Goal: Task Accomplishment & Management: Use online tool/utility

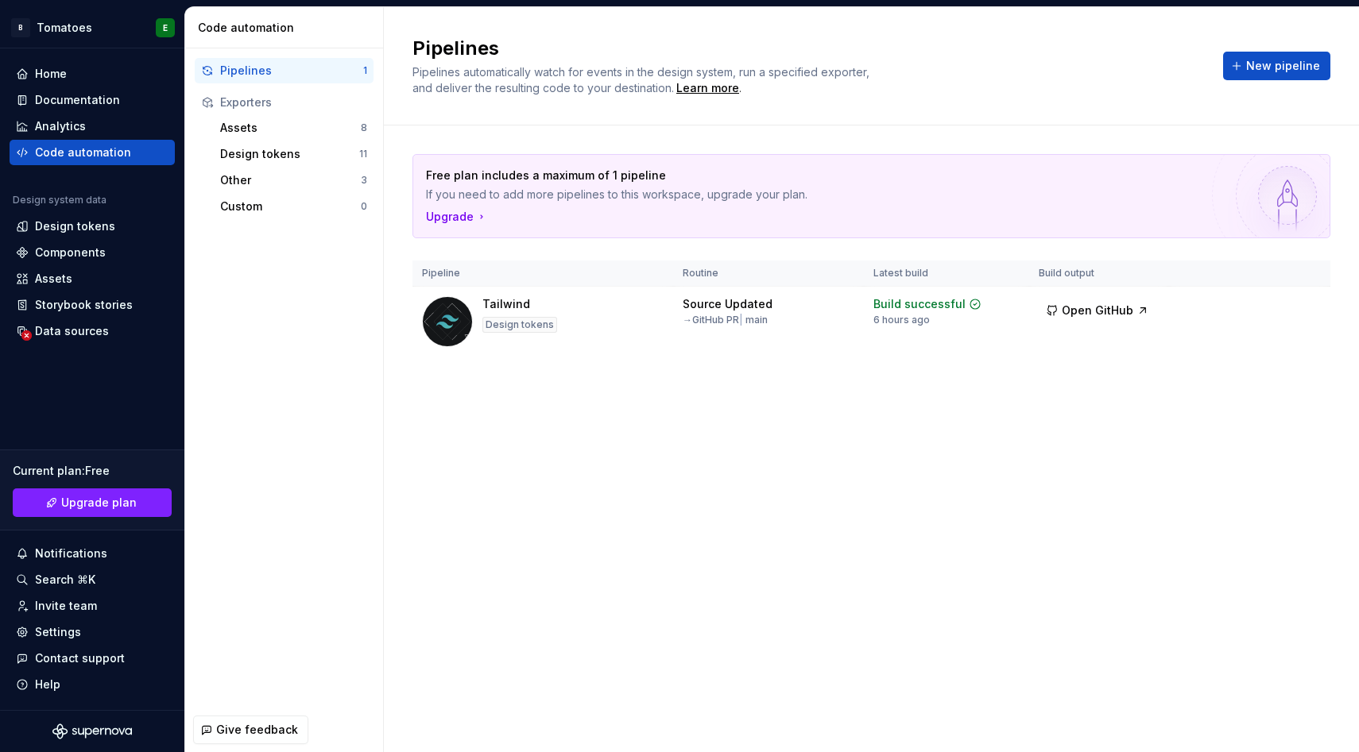
click at [74, 333] on div "Data sources" at bounding box center [72, 331] width 74 height 16
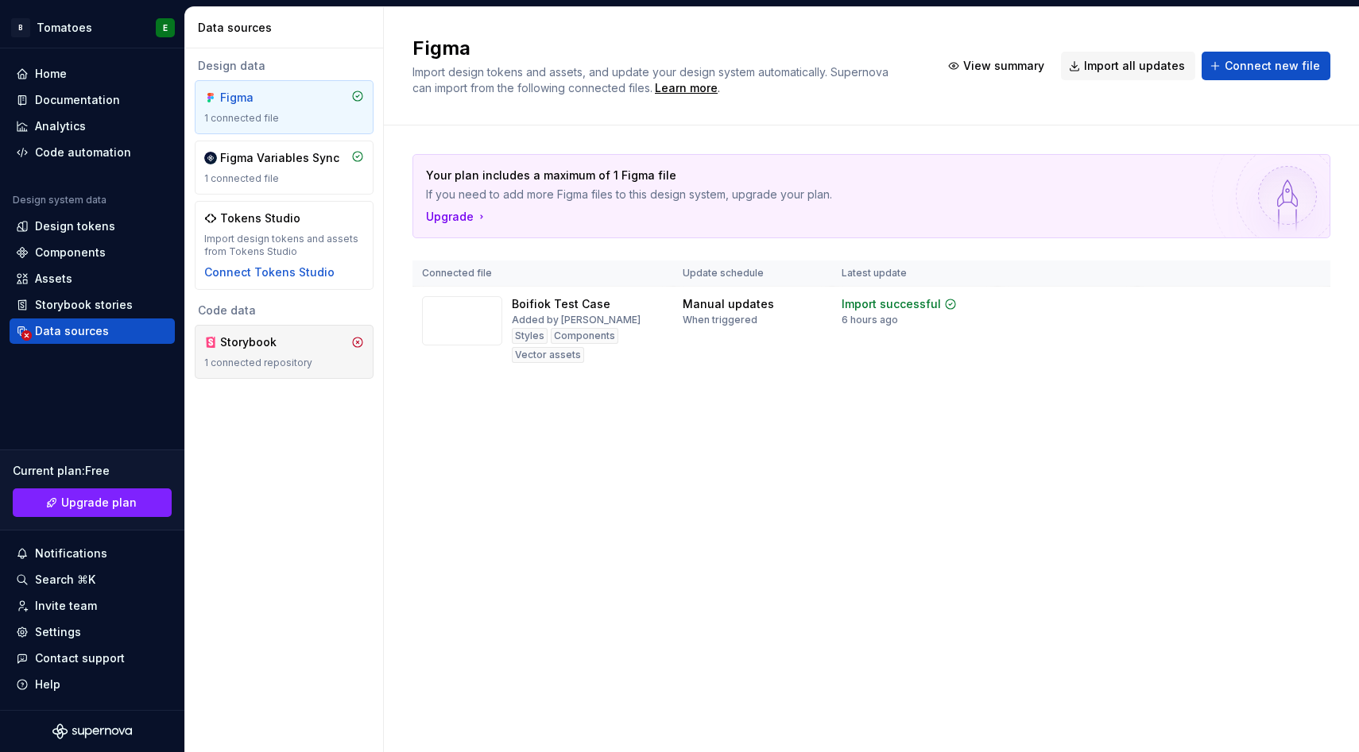
click at [268, 358] on div "1 connected repository" at bounding box center [284, 363] width 160 height 13
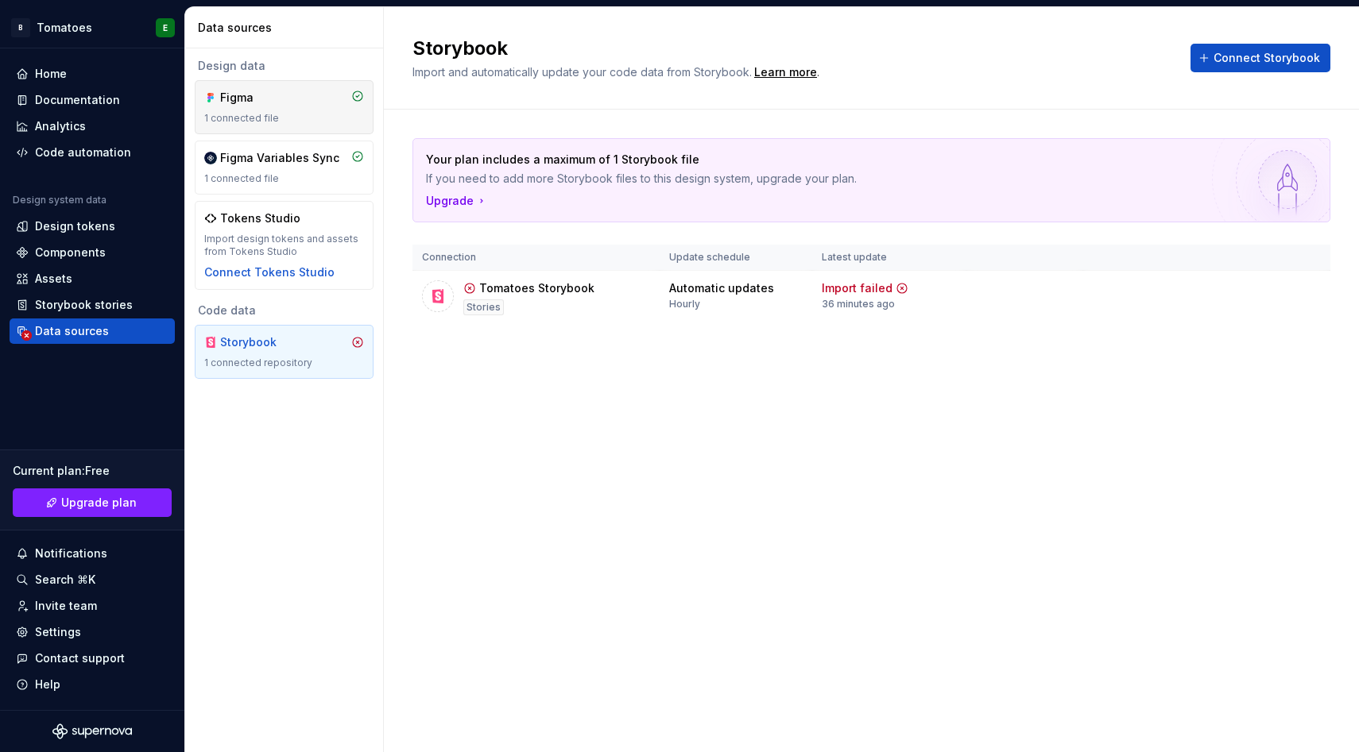
click at [297, 111] on div "Figma 1 connected file" at bounding box center [284, 107] width 160 height 35
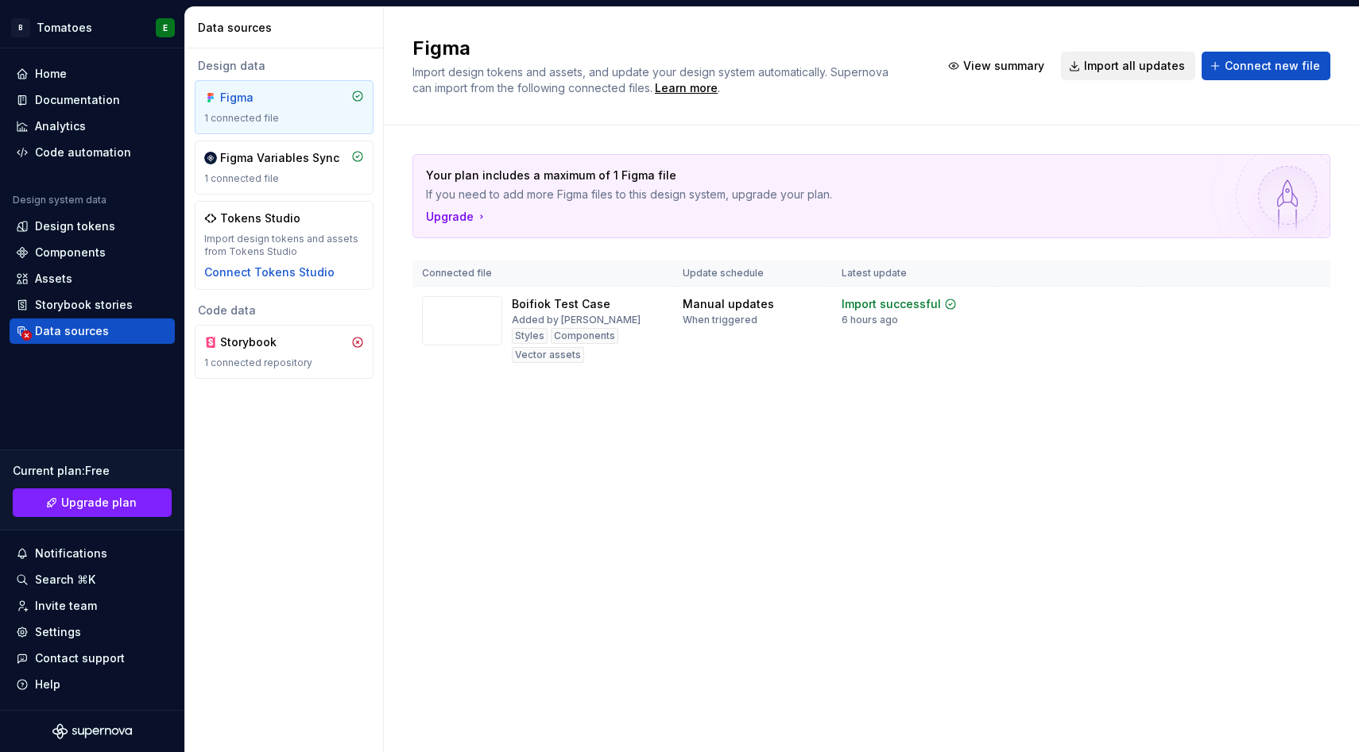
click at [1100, 60] on span "Import all updates" at bounding box center [1134, 66] width 101 height 16
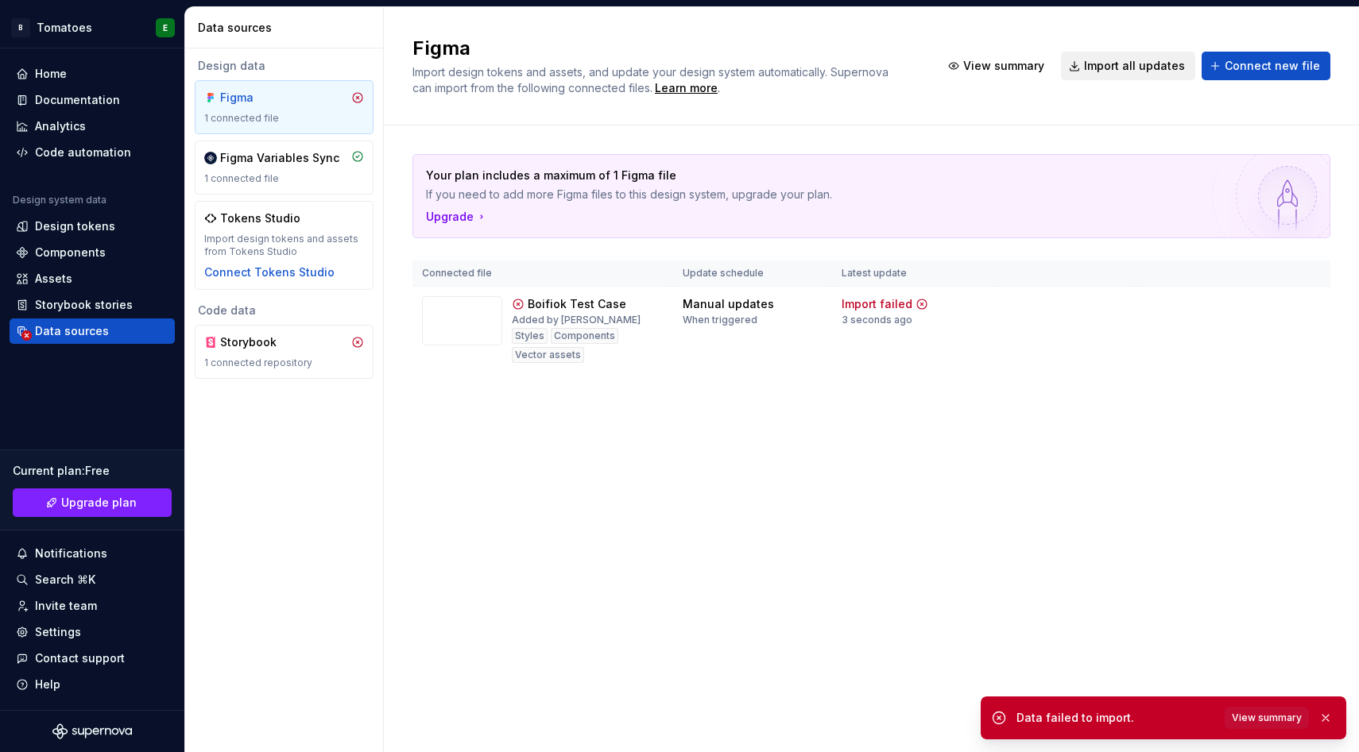
click at [1100, 60] on span "Import all updates" at bounding box center [1134, 66] width 101 height 16
click at [1274, 717] on span "View summary" at bounding box center [1266, 718] width 70 height 13
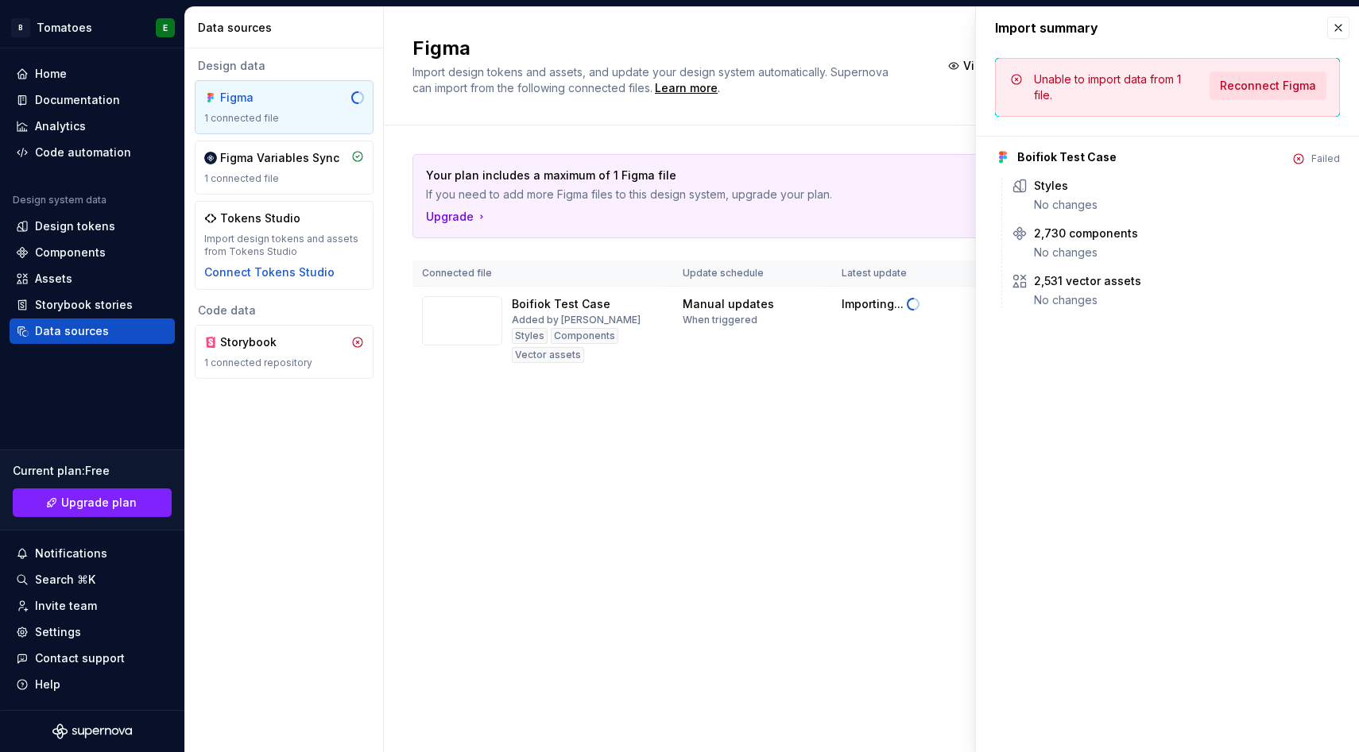
click at [1239, 87] on span "Reconnect Figma" at bounding box center [1268, 86] width 96 height 16
click at [1282, 85] on span "Reconnect Figma" at bounding box center [1268, 86] width 96 height 16
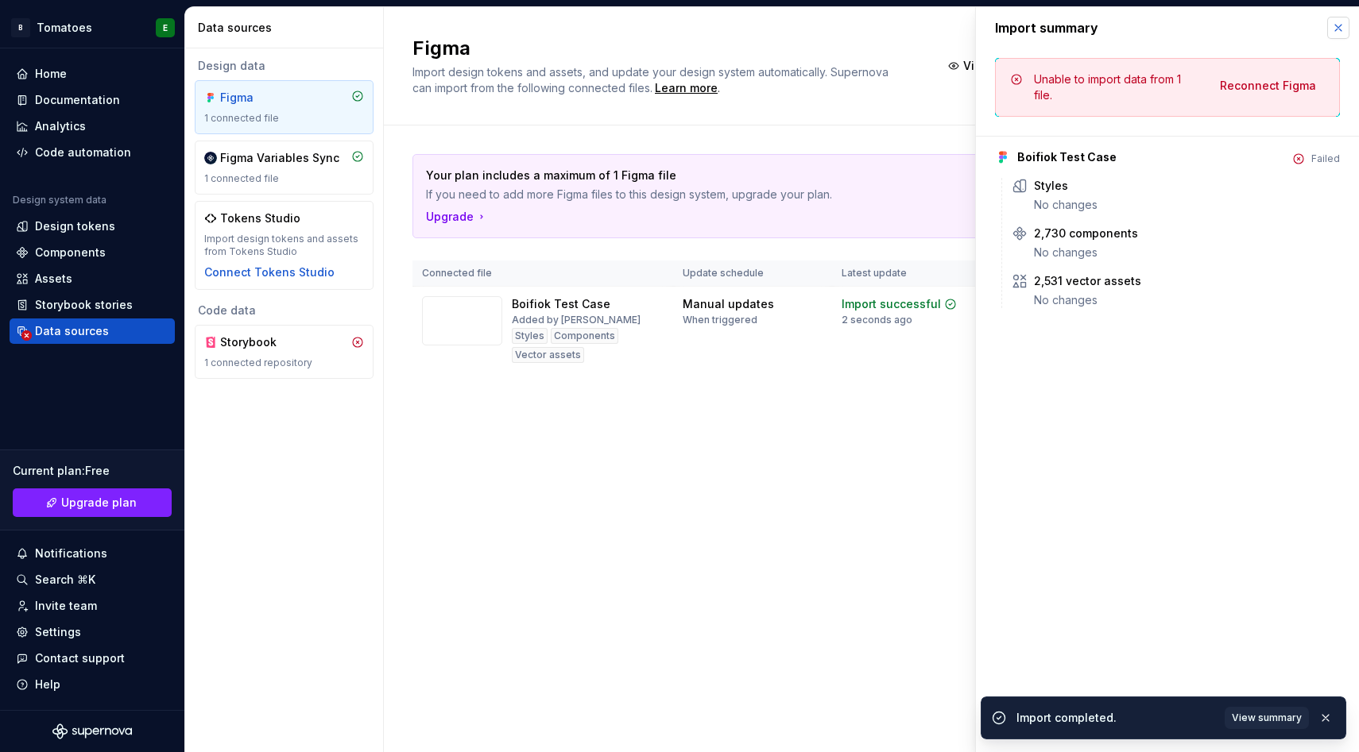
click at [1333, 25] on button "button" at bounding box center [1338, 28] width 22 height 22
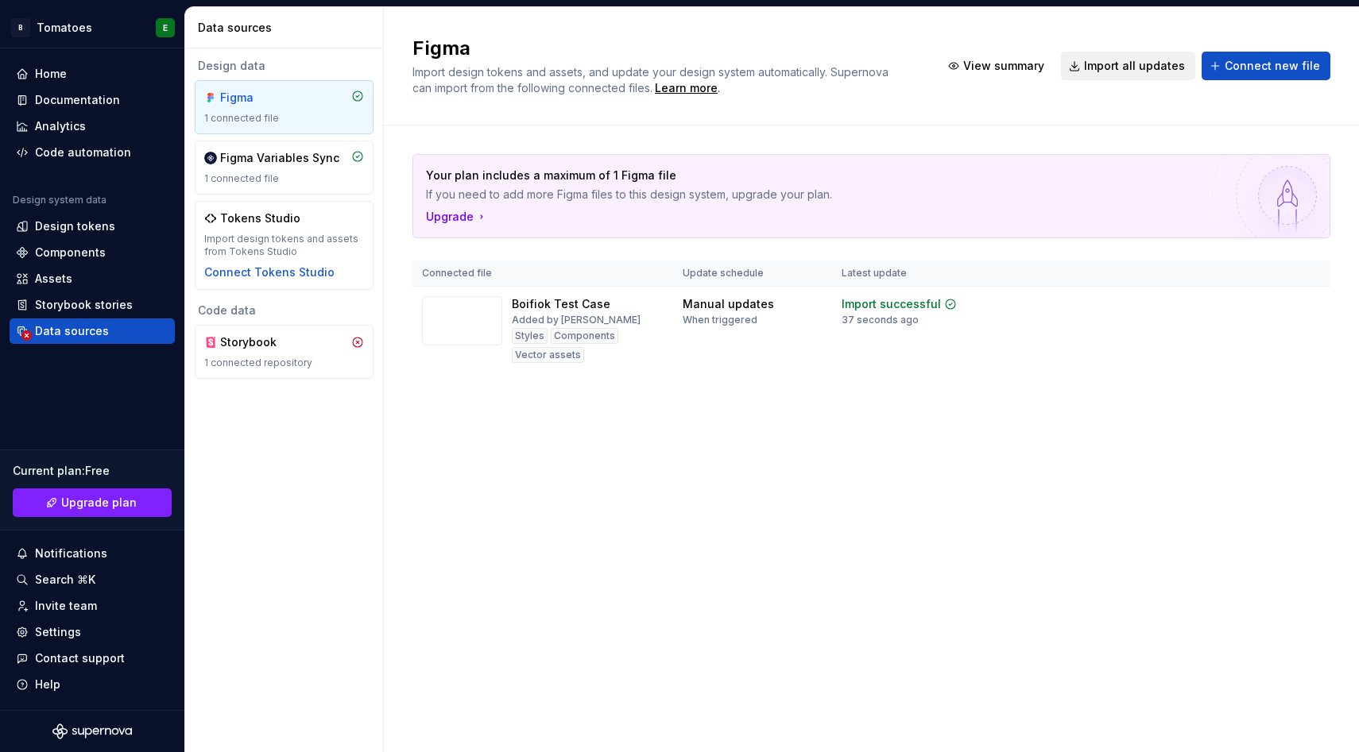
click at [1122, 56] on button "Import all updates" at bounding box center [1128, 66] width 134 height 29
click at [80, 164] on div "Code automation" at bounding box center [92, 152] width 165 height 25
click at [67, 145] on div "Code automation" at bounding box center [83, 153] width 96 height 16
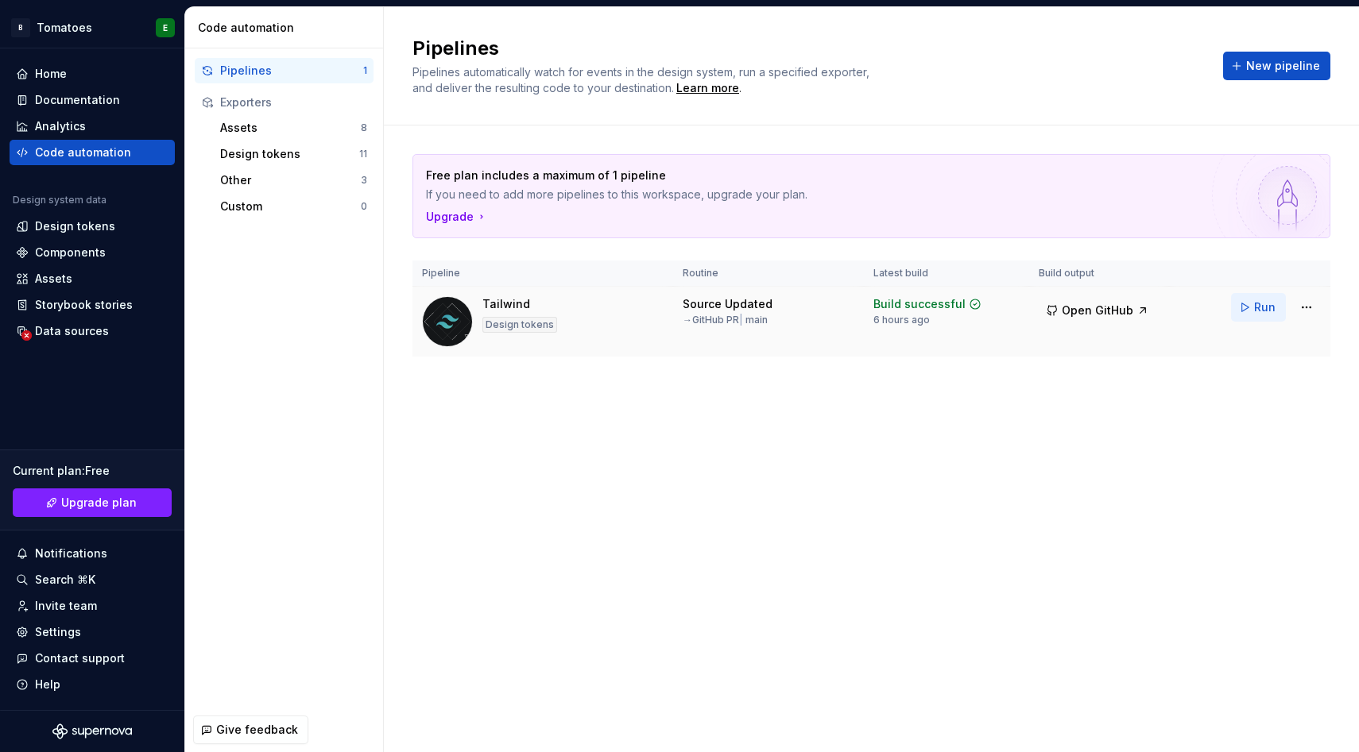
click at [1260, 306] on span "Run" at bounding box center [1264, 308] width 21 height 16
